Goal: Information Seeking & Learning: Learn about a topic

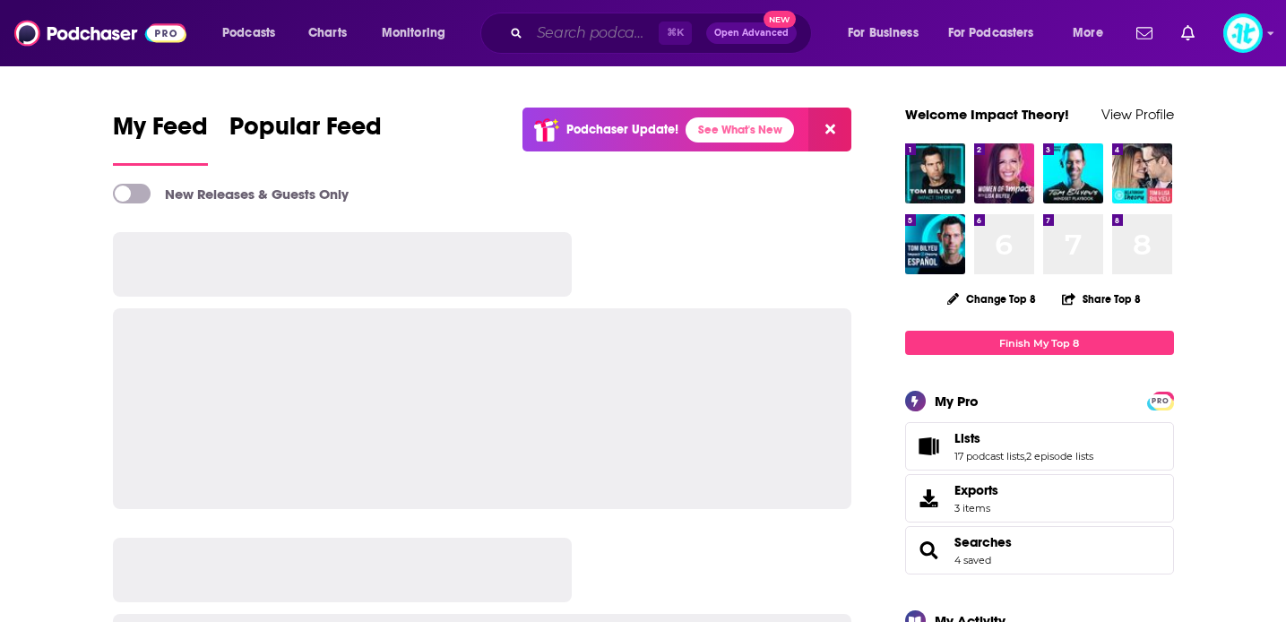
click at [587, 42] on input "Search podcasts, credits, & more..." at bounding box center [594, 33] width 129 height 29
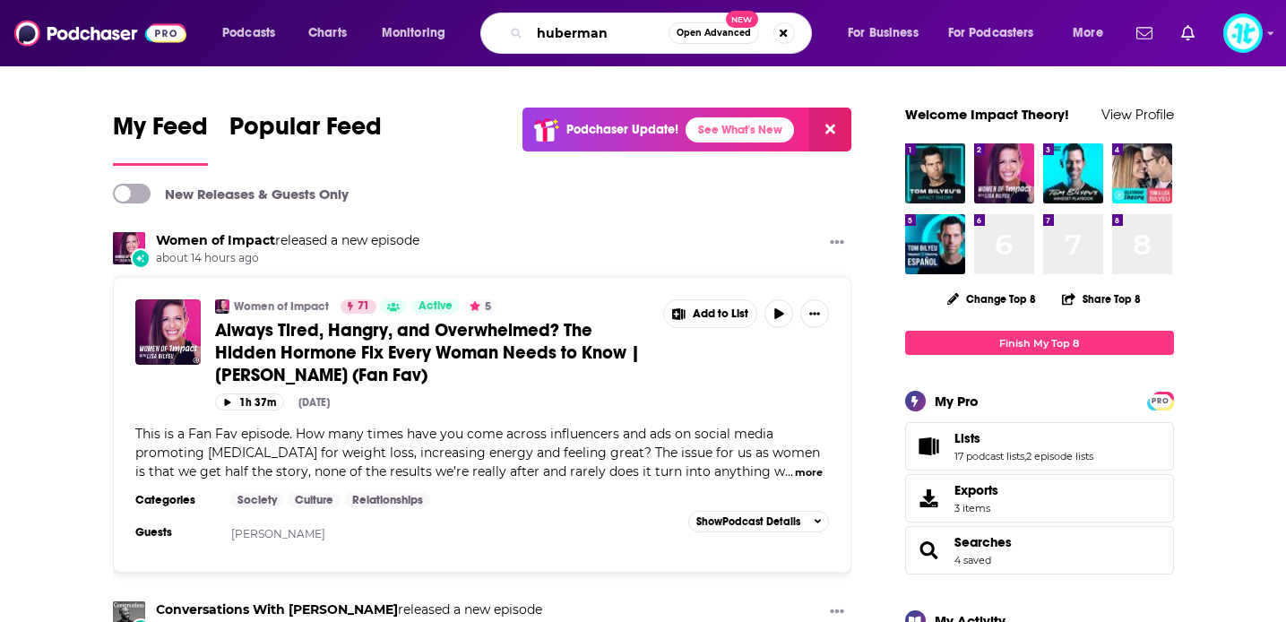
type input "huberman"
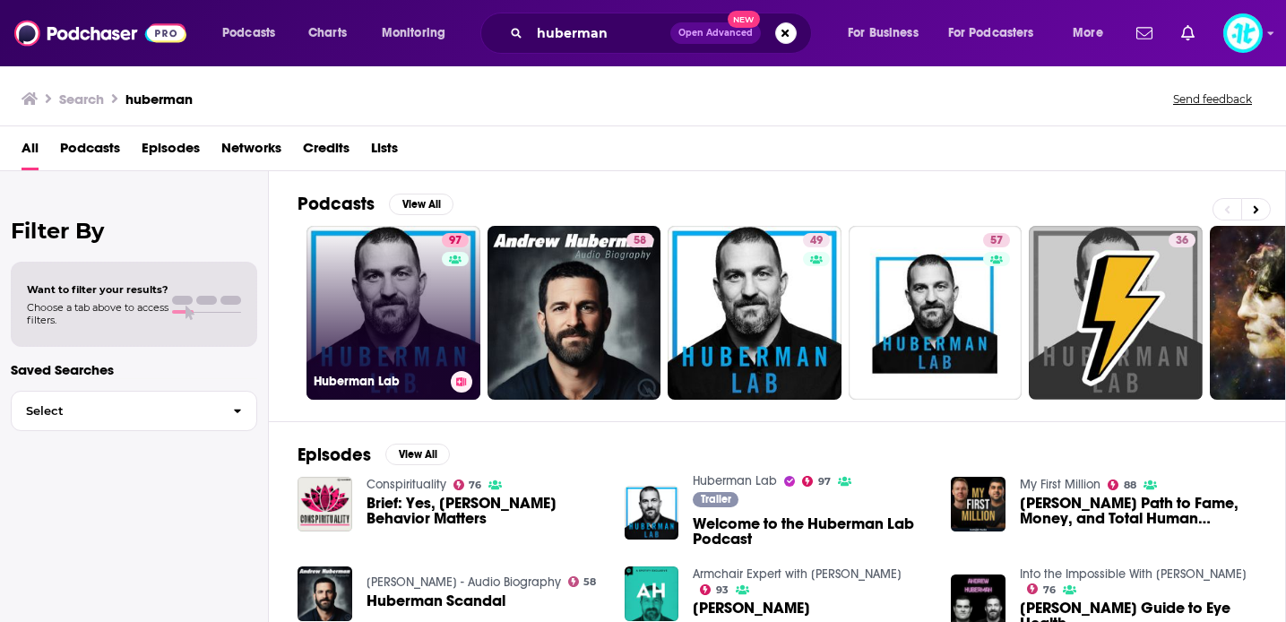
click at [391, 296] on link "97 Huberman Lab" at bounding box center [394, 313] width 174 height 174
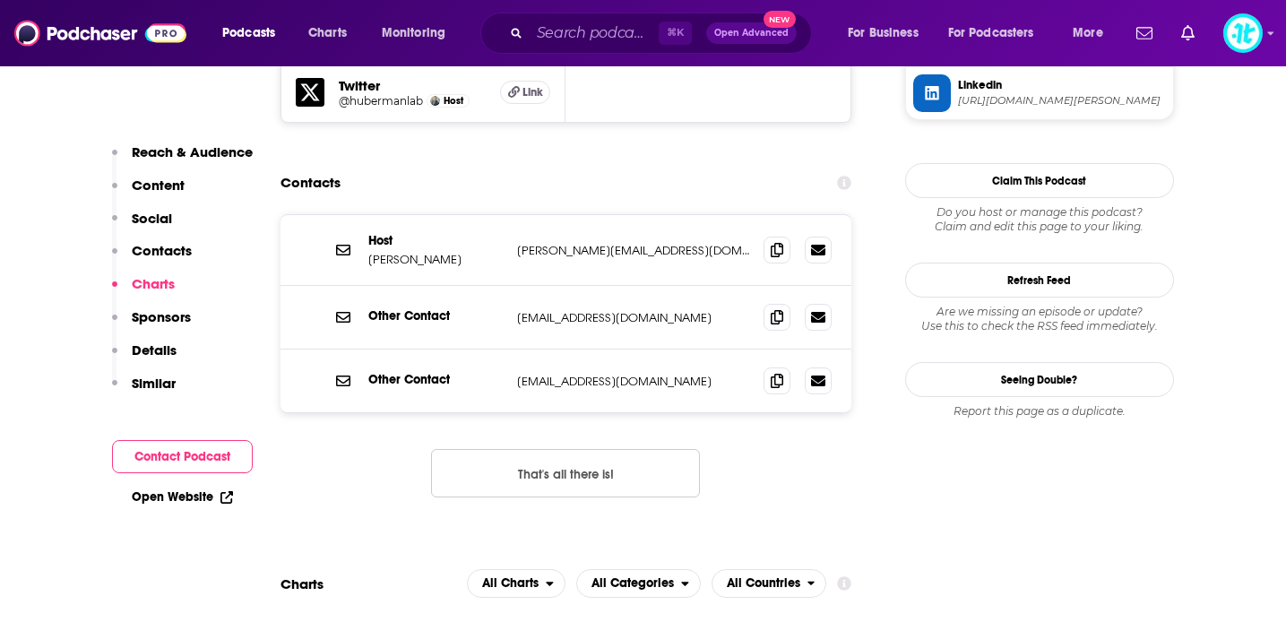
scroll to position [1721, 0]
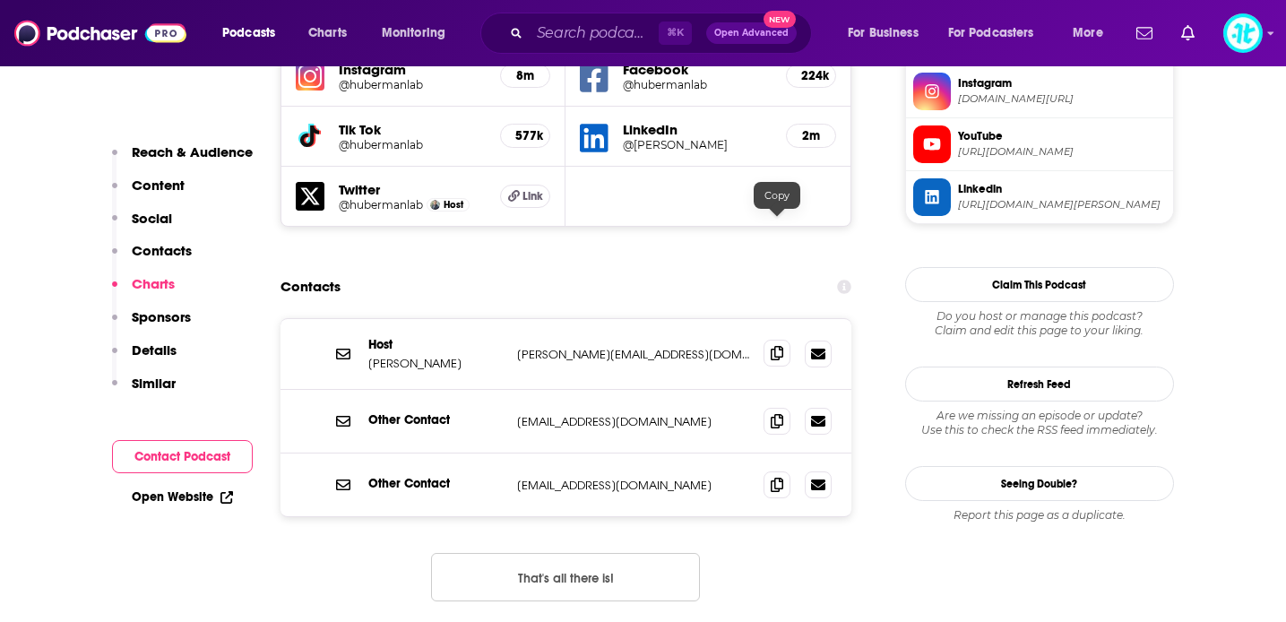
click at [775, 346] on icon at bounding box center [777, 353] width 13 height 14
